Goal: Transaction & Acquisition: Purchase product/service

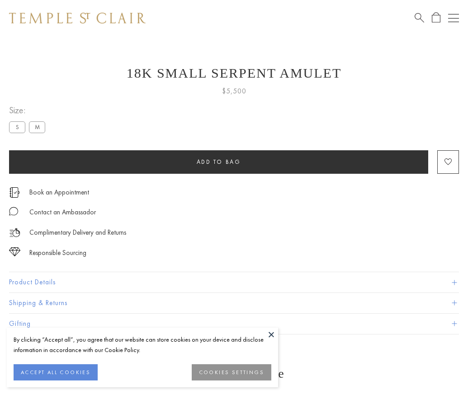
scroll to position [0, 0]
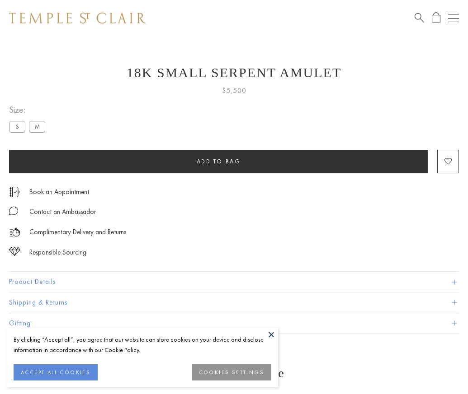
click at [218, 161] on span "Add to bag" at bounding box center [219, 162] width 44 height 8
